Goal: Transaction & Acquisition: Purchase product/service

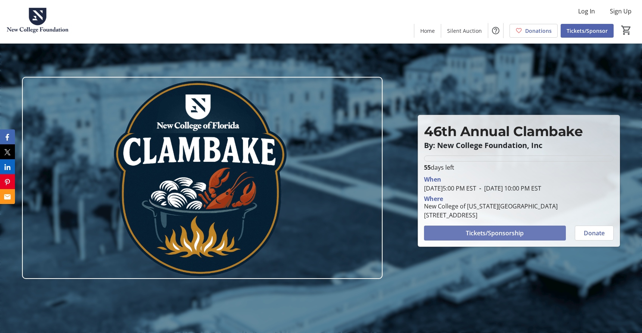
click at [492, 234] on span "Tickets/Sponsorship" at bounding box center [495, 233] width 58 height 9
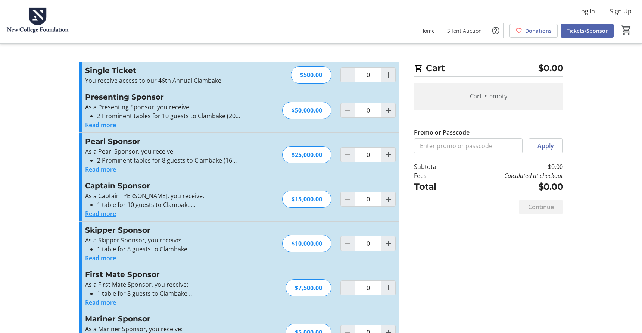
click at [266, 78] on div "Single Ticket You receive access to our 46th Annual Clambake. Read more You rec…" at bounding box center [239, 75] width 320 height 26
click at [391, 76] on mat-icon "Increment by one" at bounding box center [388, 75] width 9 height 9
type input "1"
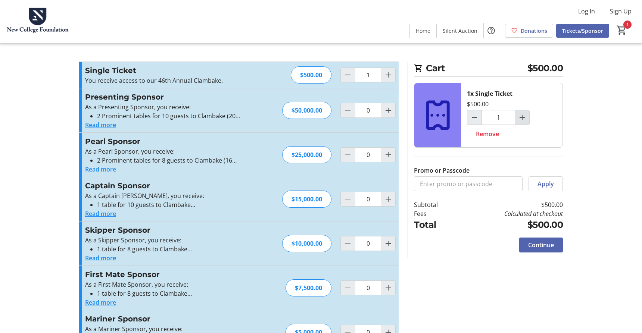
click at [522, 116] on mat-icon "Increment by one" at bounding box center [522, 117] width 9 height 9
type input "2"
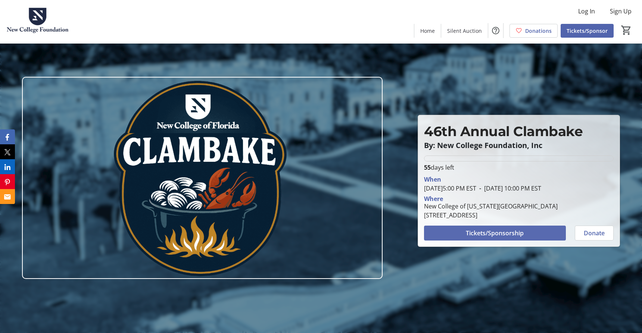
click at [535, 236] on span at bounding box center [494, 233] width 141 height 18
